Goal: Task Accomplishment & Management: Complete application form

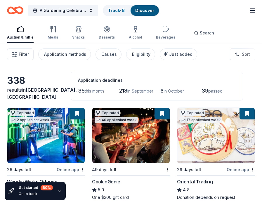
scroll to position [176, 0]
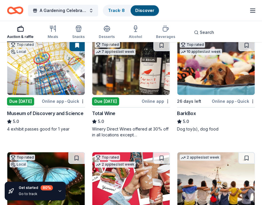
click at [210, 69] on img at bounding box center [217, 68] width 78 height 56
click at [198, 66] on img at bounding box center [217, 68] width 78 height 56
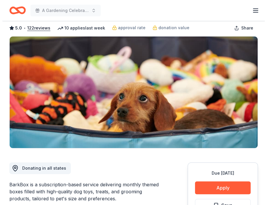
scroll to position [59, 0]
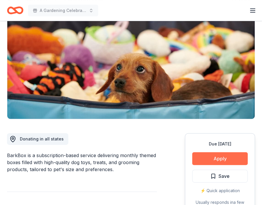
click at [223, 157] on button "Apply" at bounding box center [221, 158] width 56 height 13
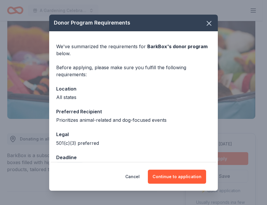
scroll to position [15, 0]
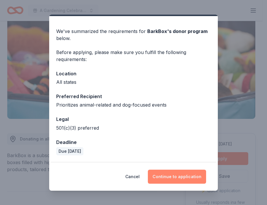
click at [171, 174] on button "Continue to application" at bounding box center [177, 177] width 58 height 14
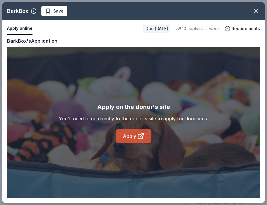
click at [126, 133] on link "Apply" at bounding box center [133, 136] width 35 height 14
click at [6, 40] on div "Copy and paste your information: Event information Edit Name A Gardening Celebr…" at bounding box center [133, 120] width 262 height 166
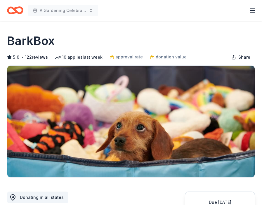
scroll to position [88, 0]
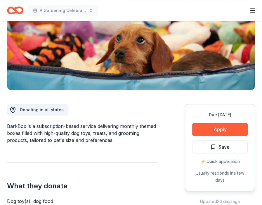
drag, startPoint x: 115, startPoint y: 140, endPoint x: 50, endPoint y: 134, distance: 65.9
click at [50, 134] on div "BarkBox is a subscription-based service delivering monthly themed boxes filled …" at bounding box center [82, 133] width 150 height 21
click at [8, 125] on div "BarkBox is a subscription-based service delivering monthly themed boxes filled …" at bounding box center [82, 133] width 150 height 21
drag, startPoint x: 8, startPoint y: 125, endPoint x: 97, endPoint y: 144, distance: 91.0
click at [79, 131] on div "BarkBox is a subscription-based service delivering monthly themed boxes filled …" at bounding box center [82, 133] width 150 height 21
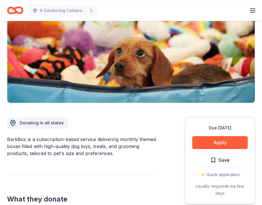
scroll to position [0, 0]
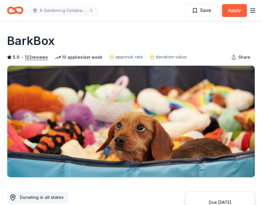
click at [55, 41] on div "BarkBox" at bounding box center [131, 41] width 248 height 16
drag, startPoint x: 55, startPoint y: 41, endPoint x: 11, endPoint y: 37, distance: 43.7
click at [11, 37] on div "BarkBox" at bounding box center [131, 41] width 248 height 16
click at [7, 39] on h1 "BarkBox" at bounding box center [31, 41] width 48 height 16
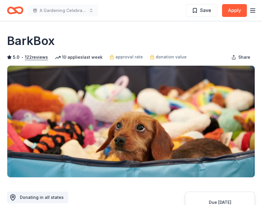
click at [149, 95] on img at bounding box center [131, 122] width 248 height 112
